Goal: Check status

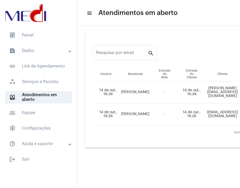
scroll to position [0, 101]
